Goal: Register for event/course

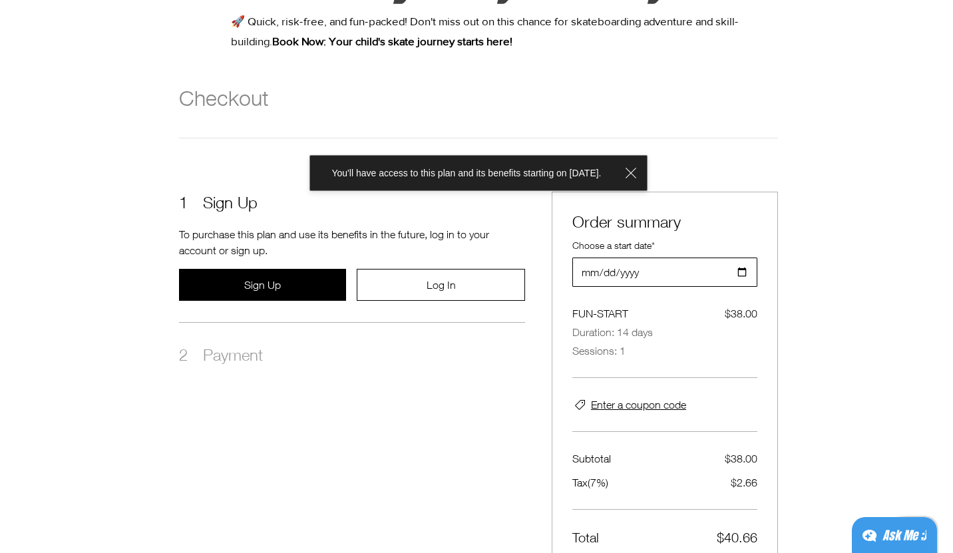
scroll to position [144, 0]
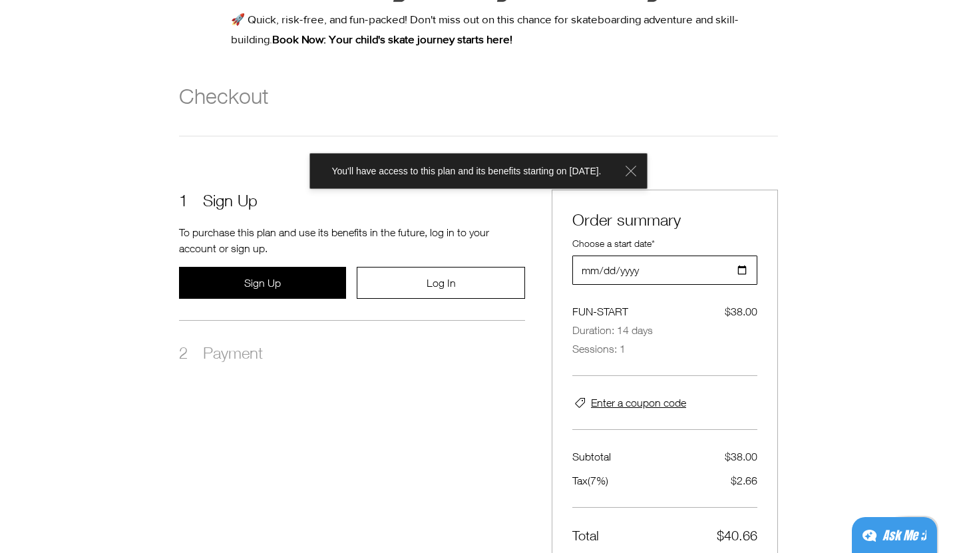
click at [639, 176] on icon "main content" at bounding box center [631, 171] width 16 height 16
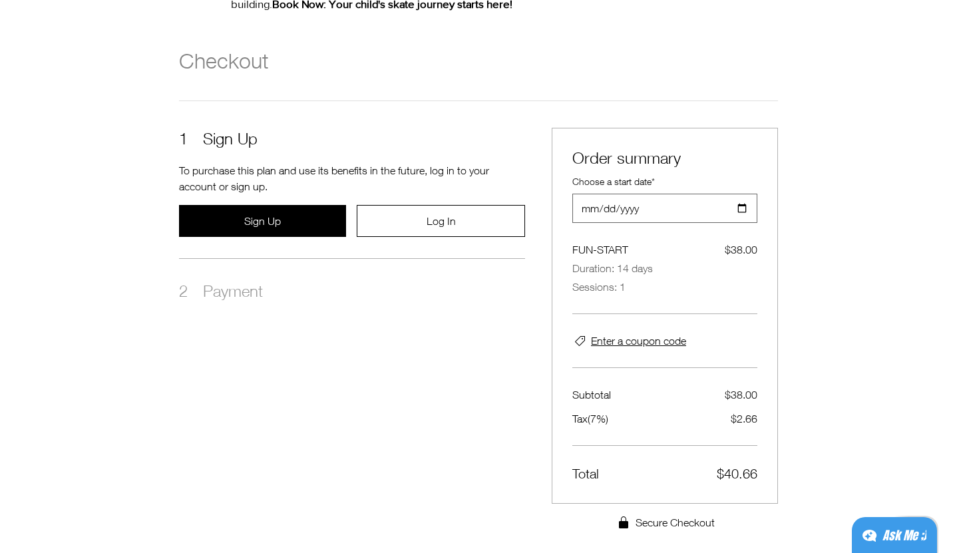
scroll to position [180, 0]
click at [291, 228] on button "Sign Up" at bounding box center [262, 220] width 167 height 32
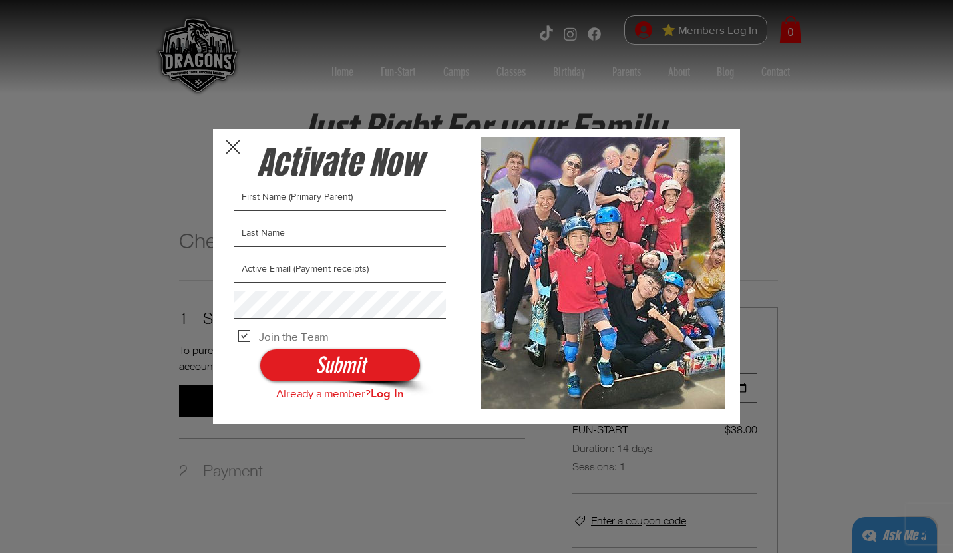
click at [291, 230] on input "SIGNUP LIGHTBOX" at bounding box center [339, 233] width 212 height 28
click at [303, 190] on input "SIGNUP LIGHTBOX" at bounding box center [339, 197] width 212 height 28
type input "[PERSON_NAME]"
click at [294, 235] on input "SIGNUP LIGHTBOX" at bounding box center [339, 233] width 212 height 28
type input "[PERSON_NAME]"
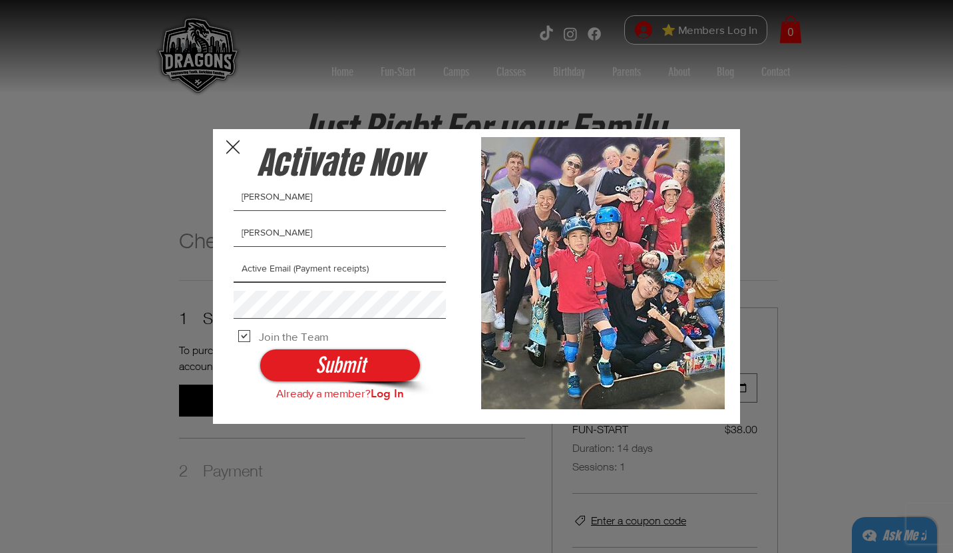
click at [261, 269] on input "SIGNUP LIGHTBOX" at bounding box center [339, 269] width 212 height 28
type input "[PERSON_NAME][EMAIL_ADDRESS][DOMAIN_NAME]"
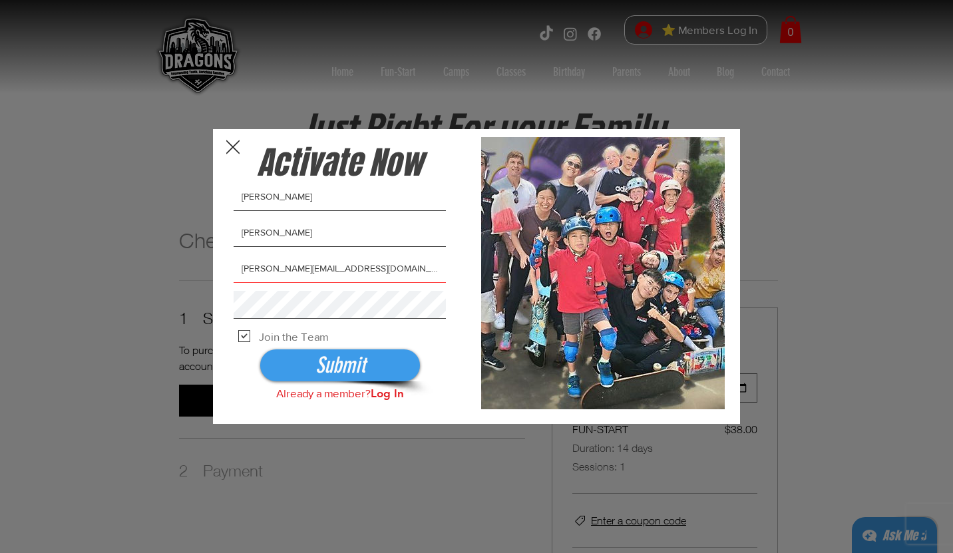
click at [323, 355] on span "Submit" at bounding box center [340, 365] width 50 height 31
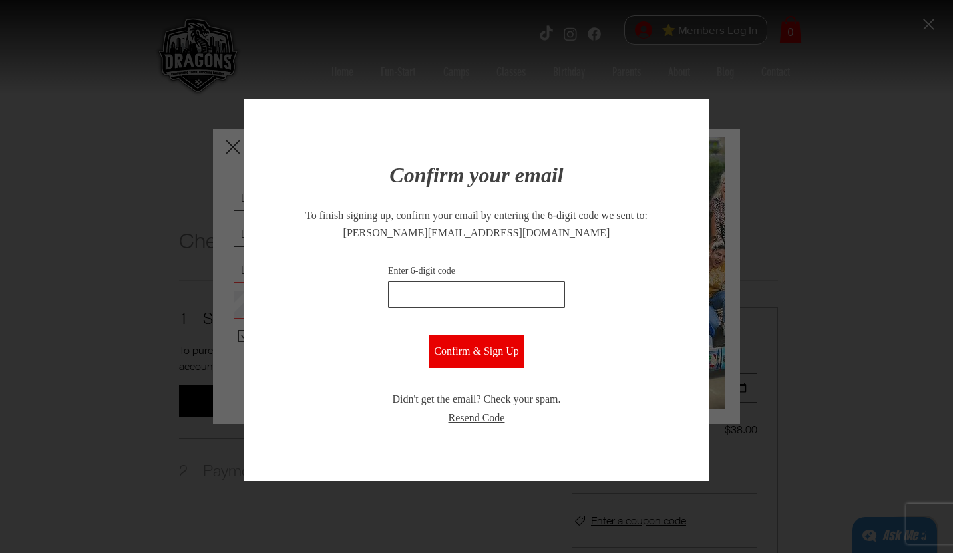
click at [419, 293] on input "Enter 6-digit code" at bounding box center [476, 294] width 177 height 27
type input "990153"
click at [473, 348] on span "Confirm & Sign Up" at bounding box center [476, 351] width 85 height 12
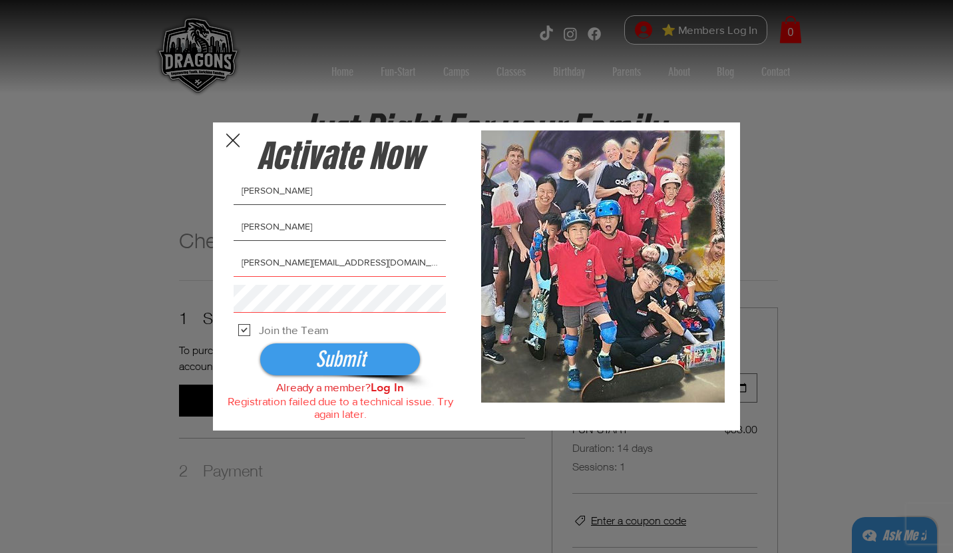
click at [334, 356] on span "Submit" at bounding box center [340, 359] width 50 height 31
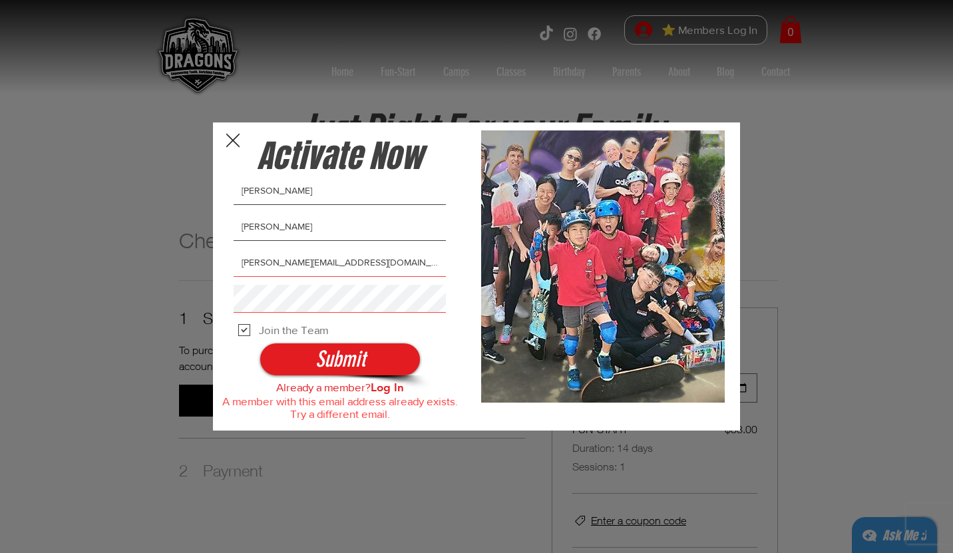
click at [228, 137] on icon "Back to site" at bounding box center [232, 140] width 13 height 13
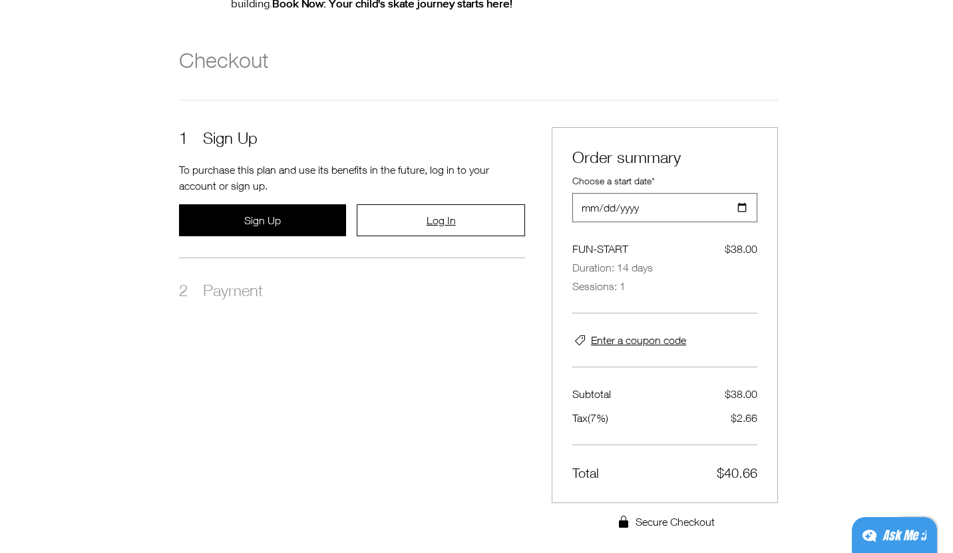
click at [442, 220] on span "Log In" at bounding box center [440, 220] width 29 height 12
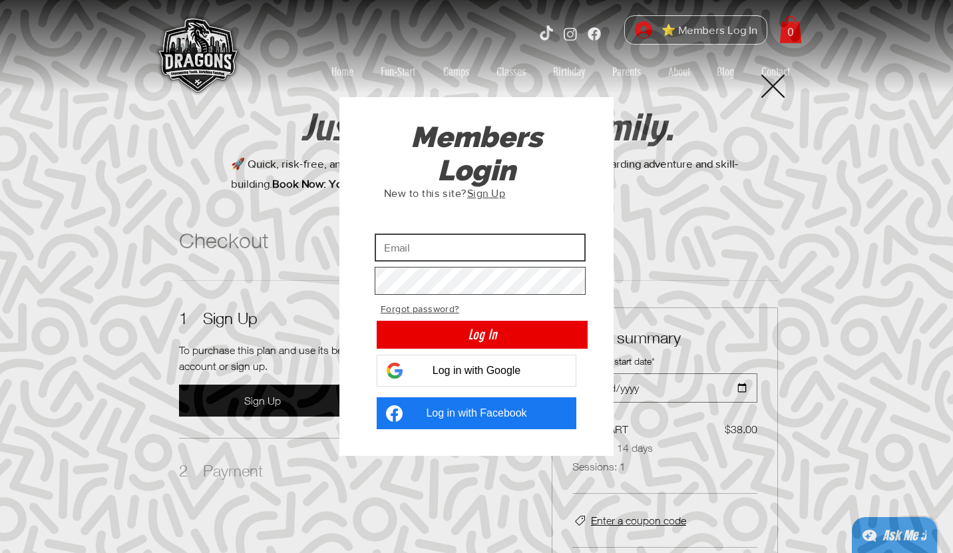
click at [448, 243] on input "Custom Login" at bounding box center [479, 247] width 211 height 28
type input "[PERSON_NAME][EMAIL_ADDRESS][DOMAIN_NAME]"
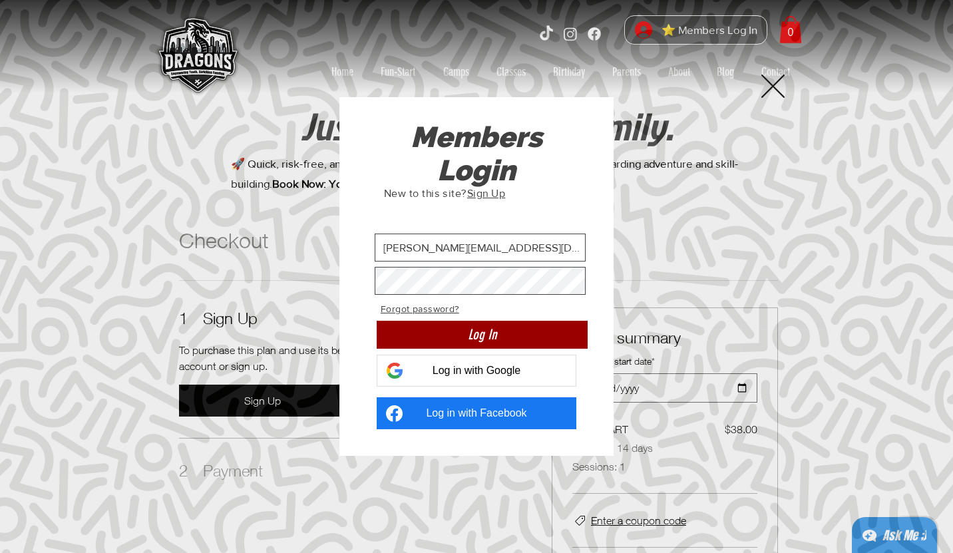
click at [510, 340] on button "Log In" at bounding box center [481, 335] width 211 height 28
